Goal: Information Seeking & Learning: Learn about a topic

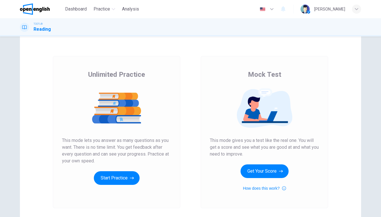
scroll to position [13, 0]
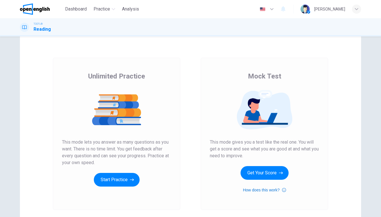
click at [261, 190] on button "How does this work?" at bounding box center [264, 189] width 43 height 7
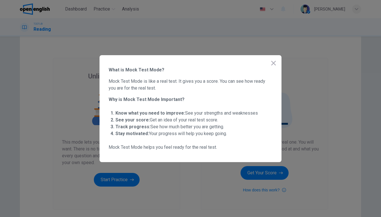
click at [276, 63] on icon "button" at bounding box center [273, 63] width 7 height 7
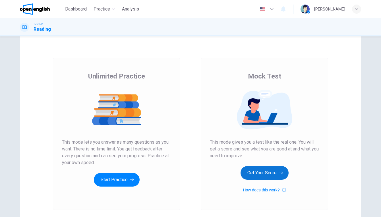
click at [261, 174] on button "Get Your Score" at bounding box center [265, 173] width 48 height 14
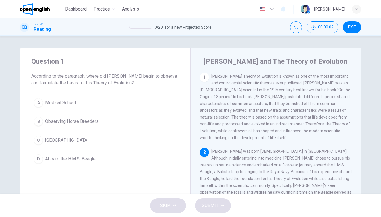
click at [204, 79] on div "1" at bounding box center [204, 77] width 9 height 9
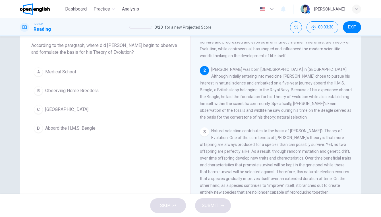
scroll to position [53, 0]
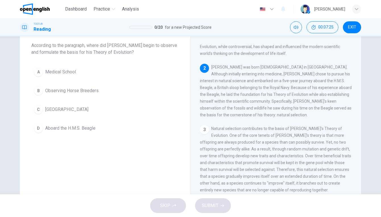
click at [57, 128] on span "Aboard the H.M.S. Beagle" at bounding box center [70, 128] width 50 height 7
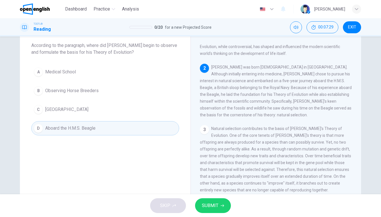
click at [200, 208] on button "SUBMIT" at bounding box center [213, 205] width 36 height 15
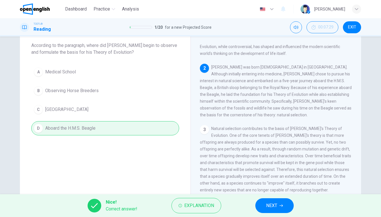
click at [272, 205] on span "NEXT" at bounding box center [271, 206] width 11 height 8
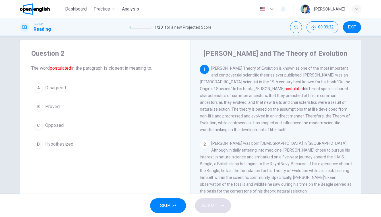
scroll to position [7, 0]
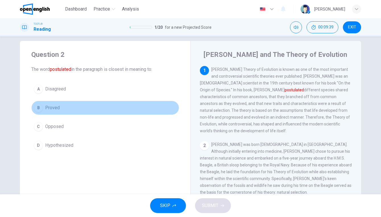
click at [47, 112] on button "B Proved" at bounding box center [105, 108] width 148 height 14
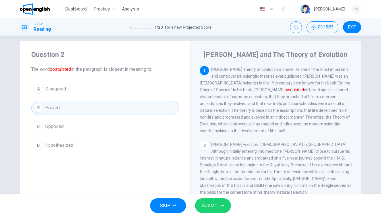
click at [218, 215] on div "SKIP SUBMIT" at bounding box center [190, 205] width 381 height 23
click at [212, 205] on span "SUBMIT" at bounding box center [210, 206] width 16 height 8
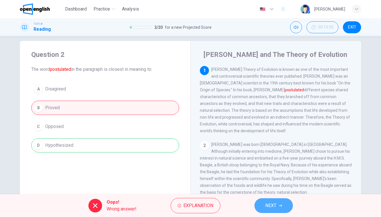
click at [270, 206] on span "NEXT" at bounding box center [270, 206] width 11 height 8
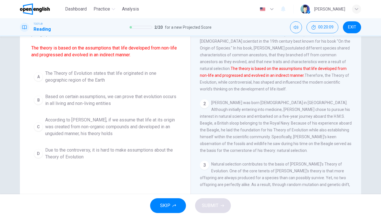
scroll to position [49, 0]
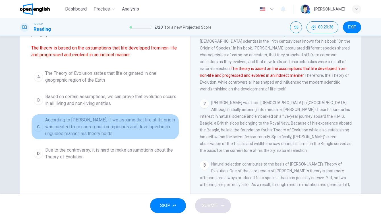
click at [104, 125] on span "According to [PERSON_NAME], if we assume that life at its origin was created fr…" at bounding box center [110, 127] width 131 height 20
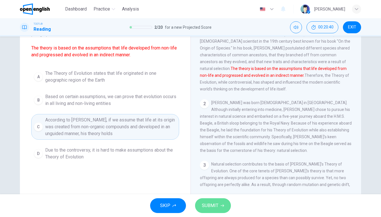
click at [219, 206] on button "SUBMIT" at bounding box center [213, 205] width 36 height 15
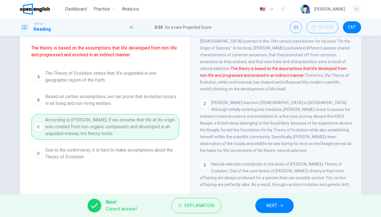
click at [270, 210] on button "NEXT" at bounding box center [274, 205] width 38 height 15
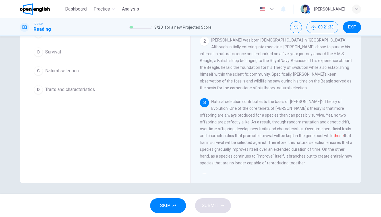
scroll to position [0, 0]
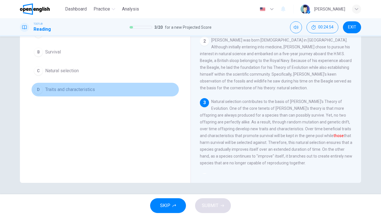
click at [63, 92] on span "Traits and characteristics" at bounding box center [70, 89] width 50 height 7
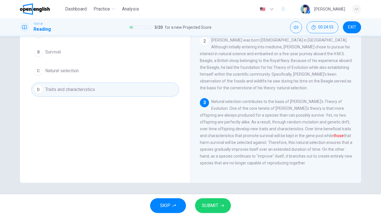
click at [212, 207] on span "SUBMIT" at bounding box center [210, 206] width 16 height 8
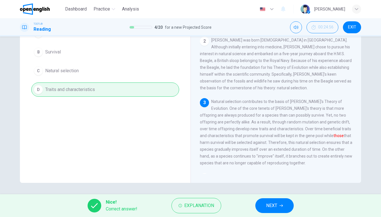
click at [299, 210] on div "Nice! Correct answer! Explanation NEXT" at bounding box center [190, 205] width 381 height 23
click at [275, 209] on span "NEXT" at bounding box center [271, 206] width 11 height 8
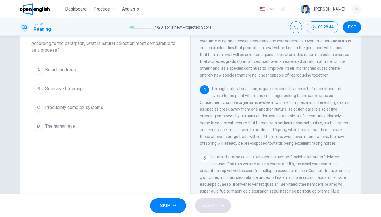
scroll to position [34, 0]
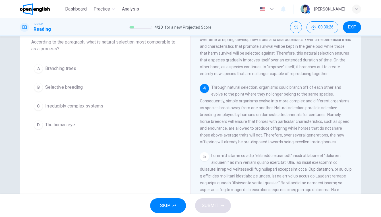
click at [61, 81] on button "B Selective breeding" at bounding box center [105, 87] width 148 height 14
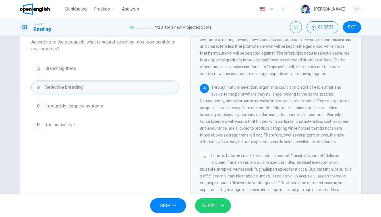
click at [85, 64] on button "A Branching trees" at bounding box center [105, 68] width 148 height 14
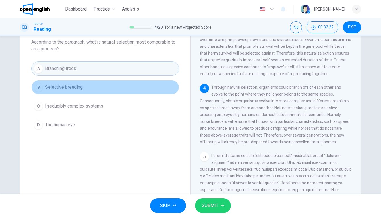
click at [86, 92] on button "B Selective breeding" at bounding box center [105, 87] width 148 height 14
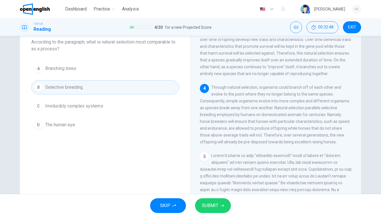
click at [209, 209] on span "SUBMIT" at bounding box center [210, 206] width 16 height 8
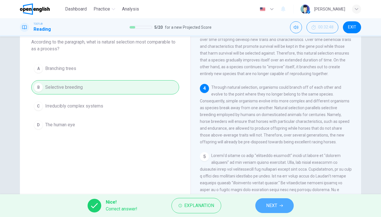
click at [266, 206] on span "NEXT" at bounding box center [271, 206] width 11 height 8
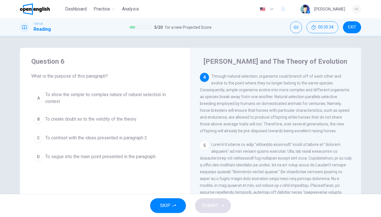
scroll to position [0, 0]
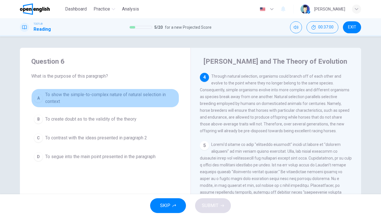
click at [48, 101] on span "To show the simple-to-complex nature of natural selection in context" at bounding box center [110, 98] width 131 height 14
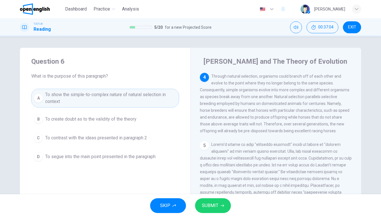
click at [207, 201] on button "SUBMIT" at bounding box center [213, 205] width 36 height 15
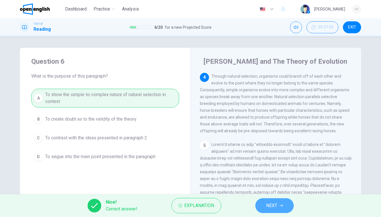
click at [282, 204] on button "NEXT" at bounding box center [274, 205] width 38 height 15
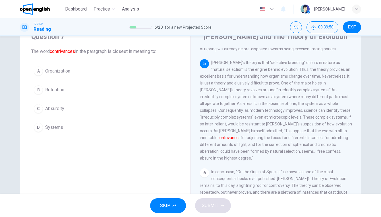
scroll to position [18, 0]
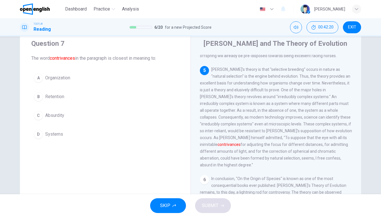
click at [55, 133] on span "Systems" at bounding box center [54, 134] width 18 height 7
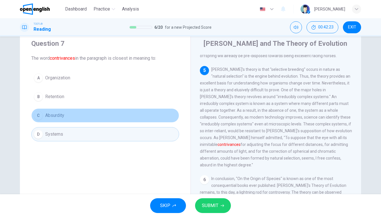
click at [52, 111] on button "C Absurdity" at bounding box center [105, 115] width 148 height 14
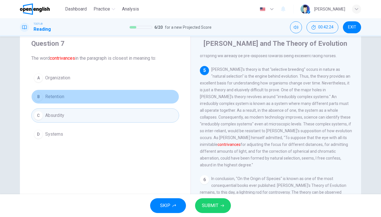
click at [52, 92] on button "B Retention" at bounding box center [105, 97] width 148 height 14
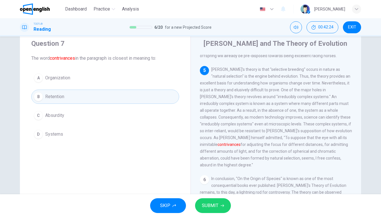
click at [53, 80] on span "Organization" at bounding box center [57, 77] width 25 height 7
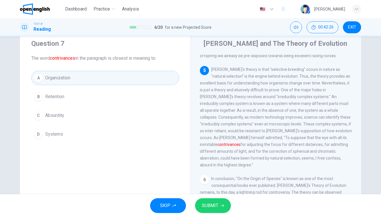
click at [216, 205] on span "SUBMIT" at bounding box center [210, 206] width 16 height 8
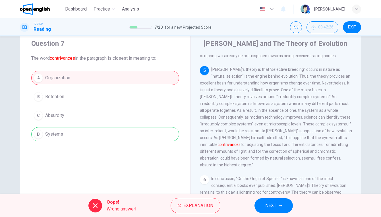
click at [270, 206] on span "NEXT" at bounding box center [270, 206] width 11 height 8
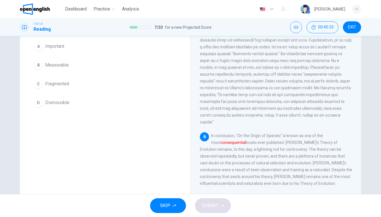
scroll to position [40, 0]
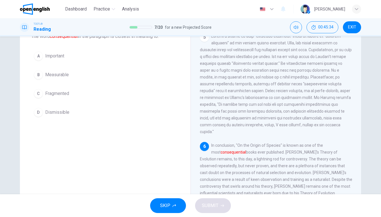
click at [58, 64] on div "A Important B Measurable C Fragmented D Dismissible" at bounding box center [105, 84] width 148 height 71
click at [65, 59] on button "A Important" at bounding box center [105, 56] width 148 height 14
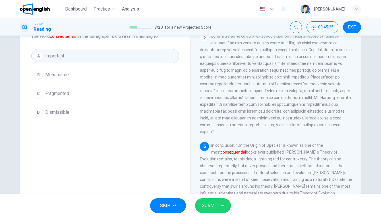
click at [214, 202] on span "SUBMIT" at bounding box center [210, 206] width 16 height 8
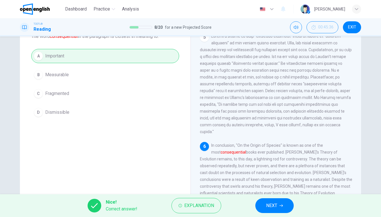
click at [266, 206] on span "NEXT" at bounding box center [271, 206] width 11 height 8
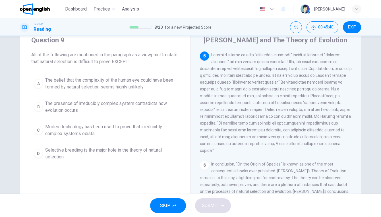
scroll to position [13, 0]
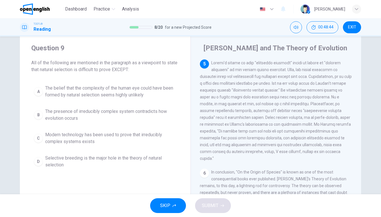
click at [67, 163] on span "Selective breeding is the major hole in the theory of natural selection" at bounding box center [110, 162] width 131 height 14
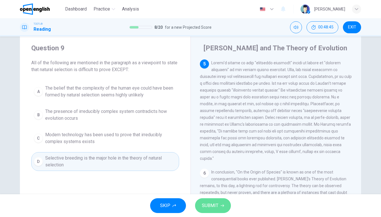
click at [211, 201] on button "SUBMIT" at bounding box center [213, 205] width 36 height 15
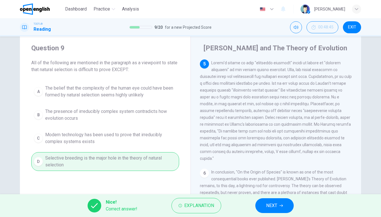
click at [269, 206] on span "NEXT" at bounding box center [271, 206] width 11 height 8
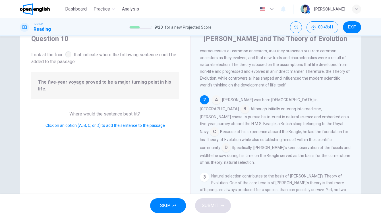
scroll to position [23, 0]
click at [219, 127] on input at bounding box center [214, 131] width 9 height 9
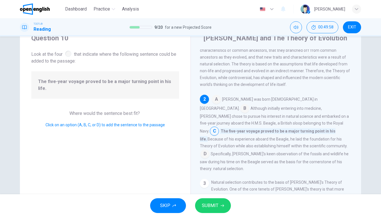
click at [204, 150] on input at bounding box center [204, 154] width 9 height 9
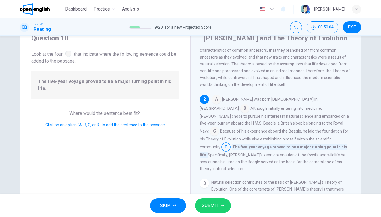
click at [219, 127] on input at bounding box center [214, 131] width 9 height 9
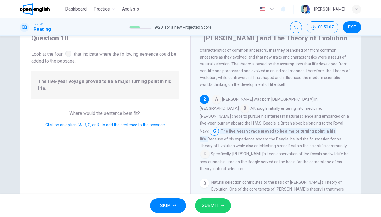
click at [223, 207] on icon "button" at bounding box center [222, 205] width 3 height 3
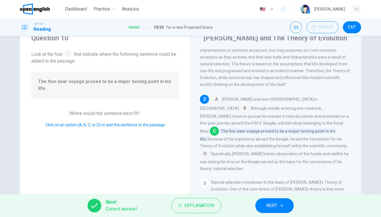
click at [265, 204] on button "NEXT" at bounding box center [274, 205] width 38 height 15
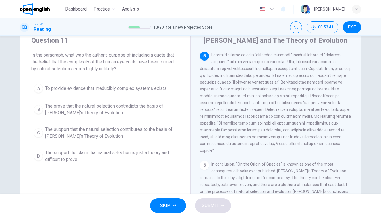
scroll to position [25, 0]
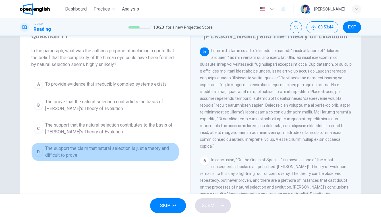
click at [92, 150] on span "The support the claim that natural selection is just a theory and difficult to …" at bounding box center [110, 152] width 131 height 14
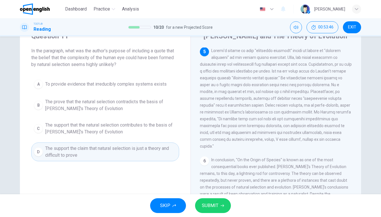
scroll to position [33, 0]
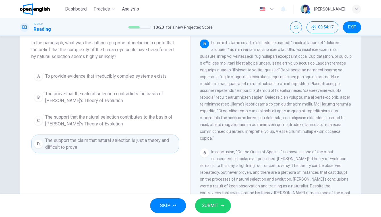
click at [211, 209] on span "SUBMIT" at bounding box center [210, 206] width 16 height 8
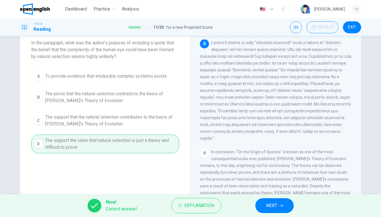
click at [271, 206] on span "NEXT" at bounding box center [271, 206] width 11 height 8
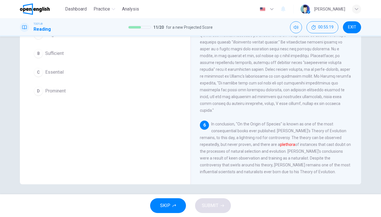
scroll to position [37, 0]
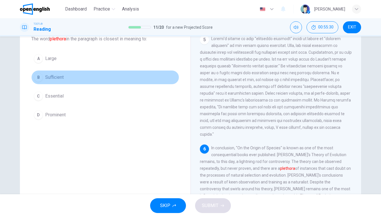
click at [65, 76] on button "B Sufficient" at bounding box center [105, 77] width 148 height 14
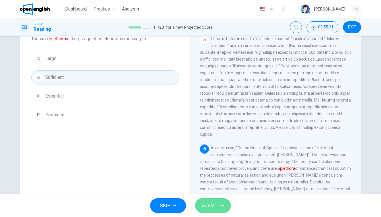
click at [219, 204] on button "SUBMIT" at bounding box center [213, 205] width 36 height 15
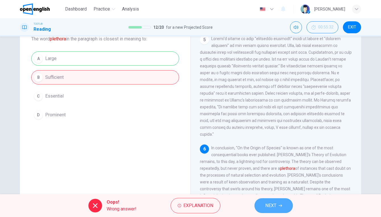
click at [271, 204] on span "NEXT" at bounding box center [270, 206] width 11 height 8
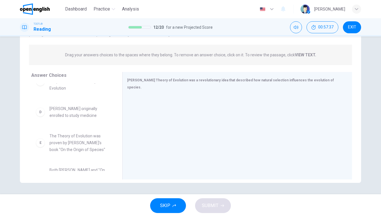
scroll to position [107, 0]
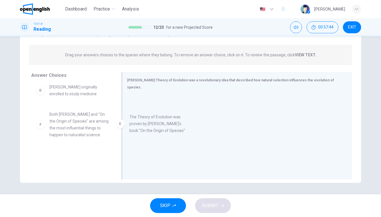
drag, startPoint x: 77, startPoint y: 122, endPoint x: 159, endPoint y: 126, distance: 82.5
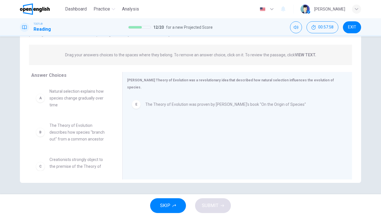
scroll to position [0, 0]
drag, startPoint x: 72, startPoint y: 95, endPoint x: 164, endPoint y: 124, distance: 97.1
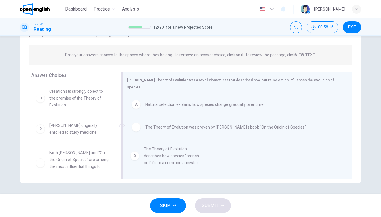
drag, startPoint x: 74, startPoint y: 98, endPoint x: 171, endPoint y: 157, distance: 113.9
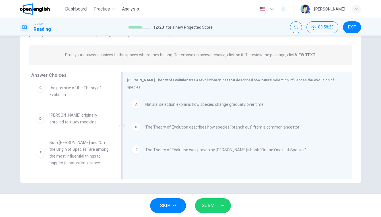
scroll to position [10, 0]
click at [203, 208] on span "SUBMIT" at bounding box center [210, 206] width 16 height 8
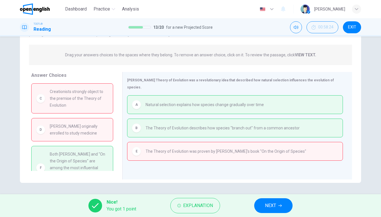
scroll to position [0, 0]
click at [190, 205] on span "Explanation" at bounding box center [198, 206] width 30 height 8
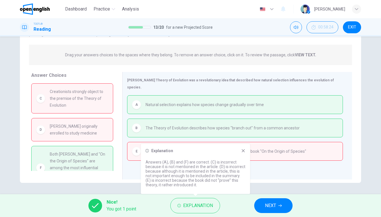
click at [241, 151] on div "Explanation" at bounding box center [196, 150] width 100 height 5
click at [244, 150] on icon at bounding box center [243, 150] width 5 height 5
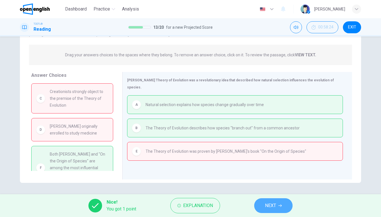
click at [271, 205] on span "NEXT" at bounding box center [270, 206] width 11 height 8
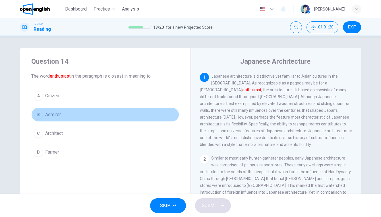
click at [41, 115] on div "B" at bounding box center [38, 114] width 9 height 9
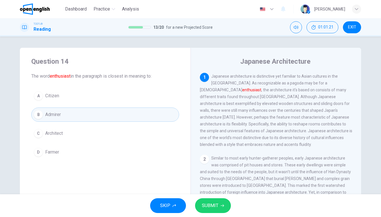
click at [210, 208] on span "SUBMIT" at bounding box center [210, 206] width 16 height 8
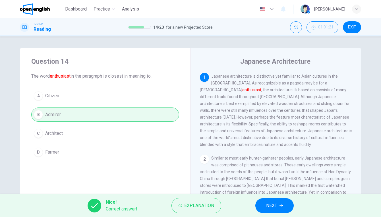
click at [271, 206] on span "NEXT" at bounding box center [271, 206] width 11 height 8
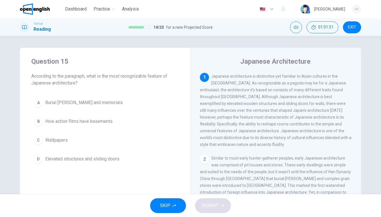
click at [71, 159] on span "Elevated structures and sliding doors" at bounding box center [82, 159] width 74 height 7
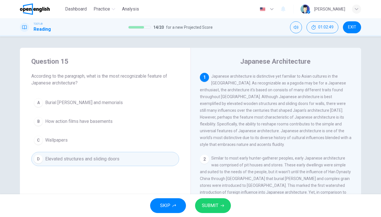
click at [58, 138] on span "Wallpapers" at bounding box center [56, 140] width 22 height 7
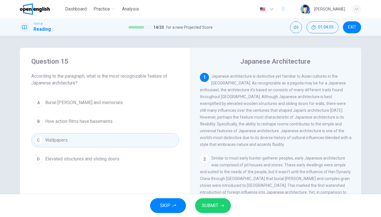
click at [194, 203] on div "SKIP SUBMIT" at bounding box center [190, 205] width 381 height 23
click at [205, 205] on span "SUBMIT" at bounding box center [210, 206] width 16 height 8
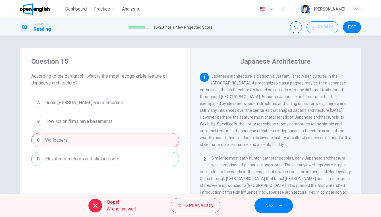
click at [266, 207] on span "NEXT" at bounding box center [270, 206] width 11 height 8
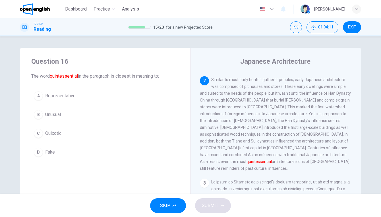
scroll to position [89, 0]
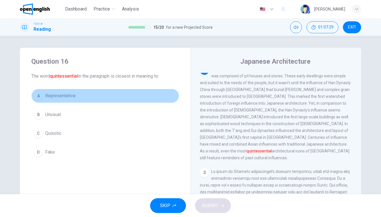
click at [55, 96] on span "Representative" at bounding box center [60, 95] width 30 height 7
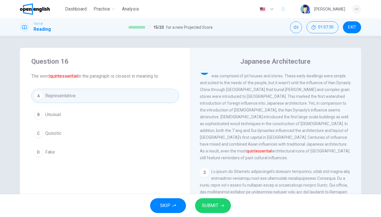
click at [213, 207] on span "SUBMIT" at bounding box center [210, 206] width 16 height 8
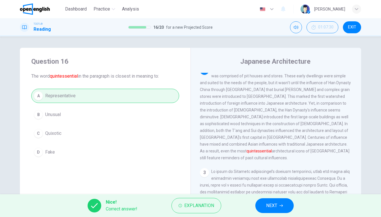
click at [269, 203] on span "NEXT" at bounding box center [271, 206] width 11 height 8
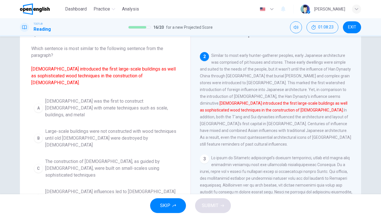
scroll to position [40, 0]
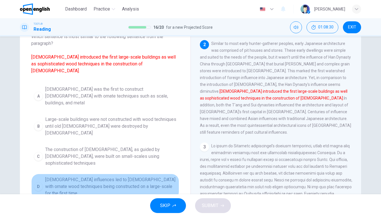
click at [98, 176] on span "[DEMOGRAPHIC_DATA] influences led to [DEMOGRAPHIC_DATA] with ornate wood techni…" at bounding box center [110, 186] width 131 height 20
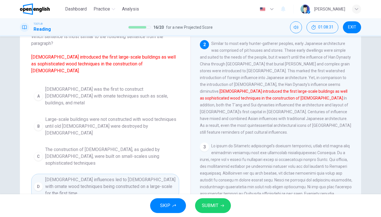
click at [210, 207] on span "SUBMIT" at bounding box center [210, 206] width 16 height 8
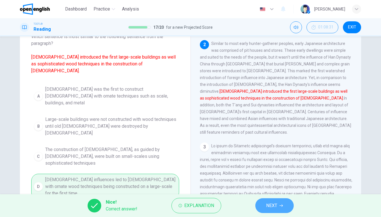
click at [266, 202] on span "NEXT" at bounding box center [271, 206] width 11 height 8
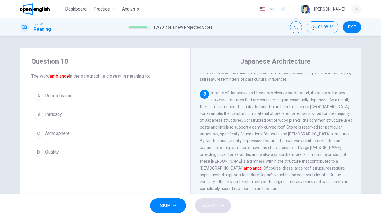
scroll to position [171, 0]
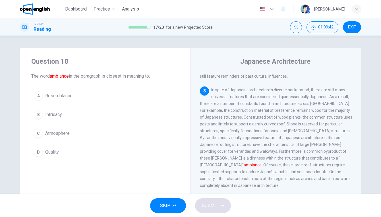
click at [52, 133] on span "Atmosphere" at bounding box center [57, 133] width 24 height 7
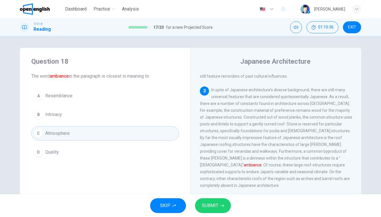
click at [212, 215] on div "SKIP SUBMIT" at bounding box center [190, 205] width 381 height 23
click at [212, 213] on div "SKIP SUBMIT" at bounding box center [190, 205] width 381 height 23
click at [212, 209] on span "SUBMIT" at bounding box center [210, 206] width 16 height 8
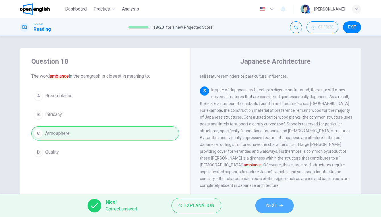
click at [277, 201] on button "NEXT" at bounding box center [274, 205] width 38 height 15
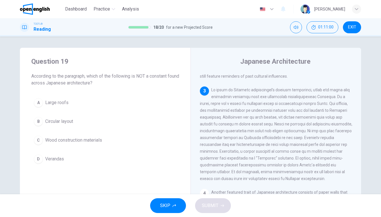
scroll to position [178, 0]
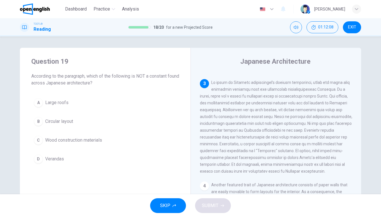
click at [72, 120] on span "Circular layout" at bounding box center [59, 121] width 28 height 7
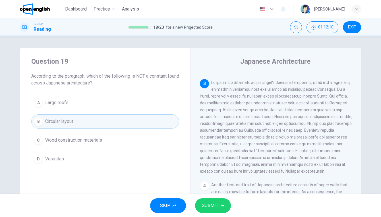
click at [215, 202] on span "SUBMIT" at bounding box center [210, 206] width 16 height 8
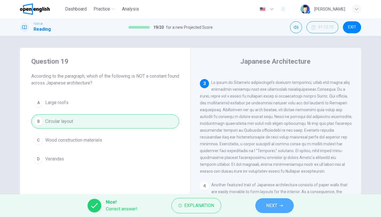
click at [273, 200] on button "NEXT" at bounding box center [274, 205] width 38 height 15
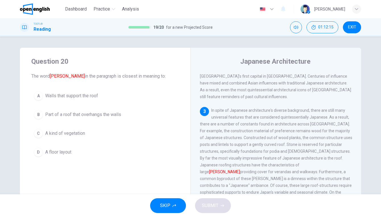
scroll to position [165, 0]
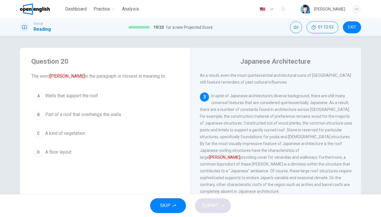
click at [45, 96] on span "Walls that support the roof" at bounding box center [71, 95] width 53 height 7
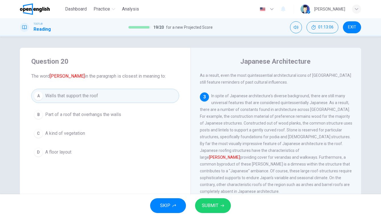
click at [67, 116] on span "Part of a roof that overhangs the walls" at bounding box center [83, 114] width 76 height 7
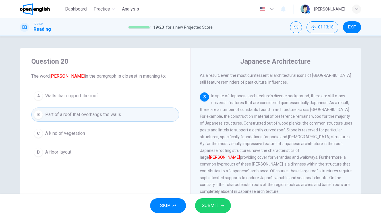
click at [213, 201] on button "SUBMIT" at bounding box center [213, 205] width 36 height 15
